Goal: Information Seeking & Learning: Find specific fact

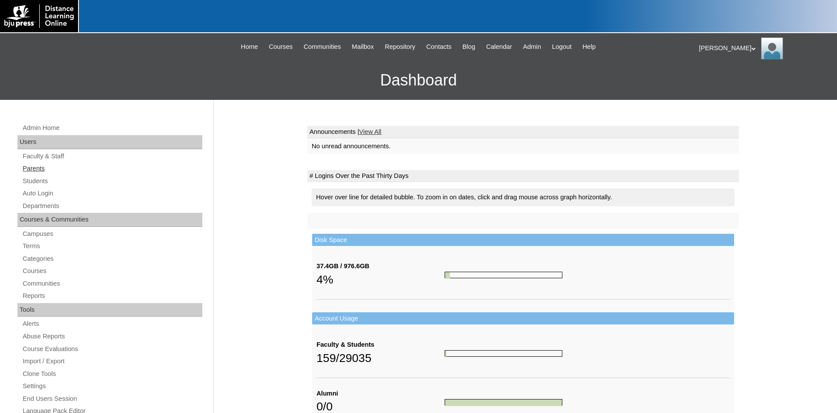
click at [32, 170] on link "Parents" at bounding box center [112, 168] width 181 height 11
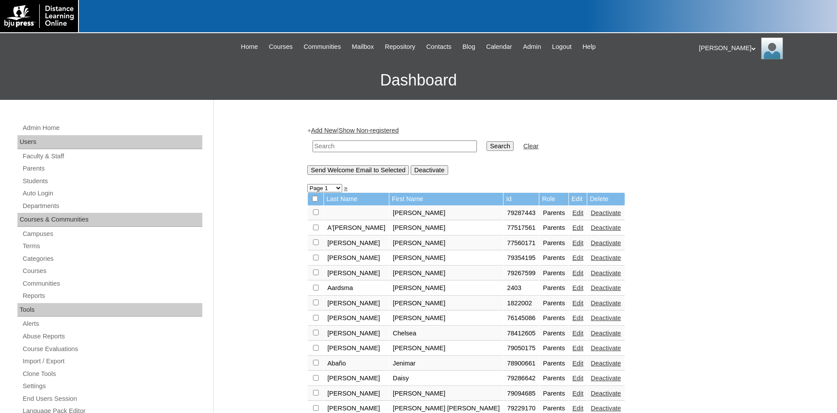
click at [378, 150] on input "text" at bounding box center [395, 146] width 164 height 12
type input "kiser"
click at [487, 141] on input "Search" at bounding box center [500, 146] width 27 height 10
